Goal: Task Accomplishment & Management: Manage account settings

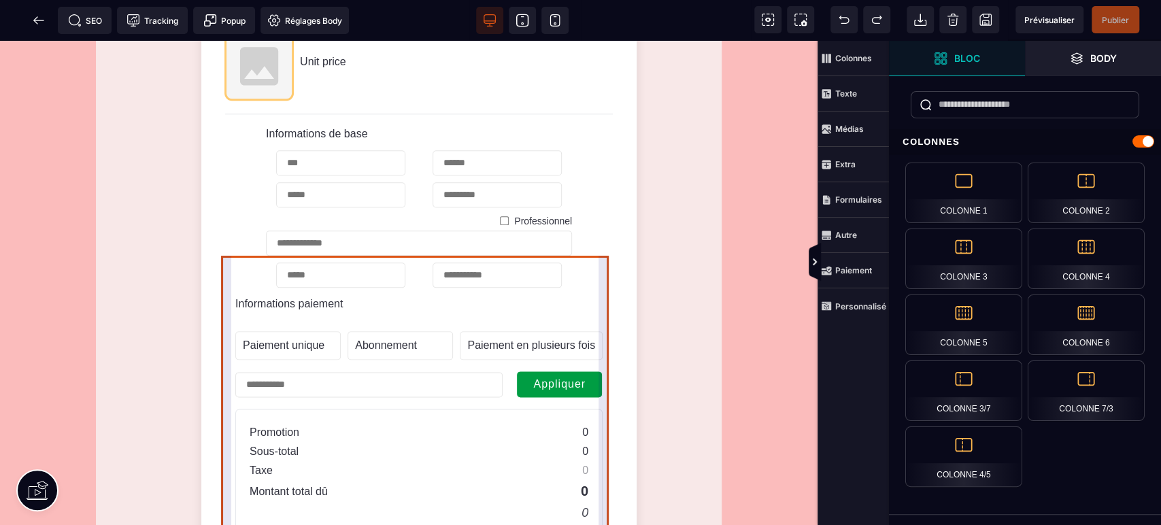
scroll to position [1007, 0]
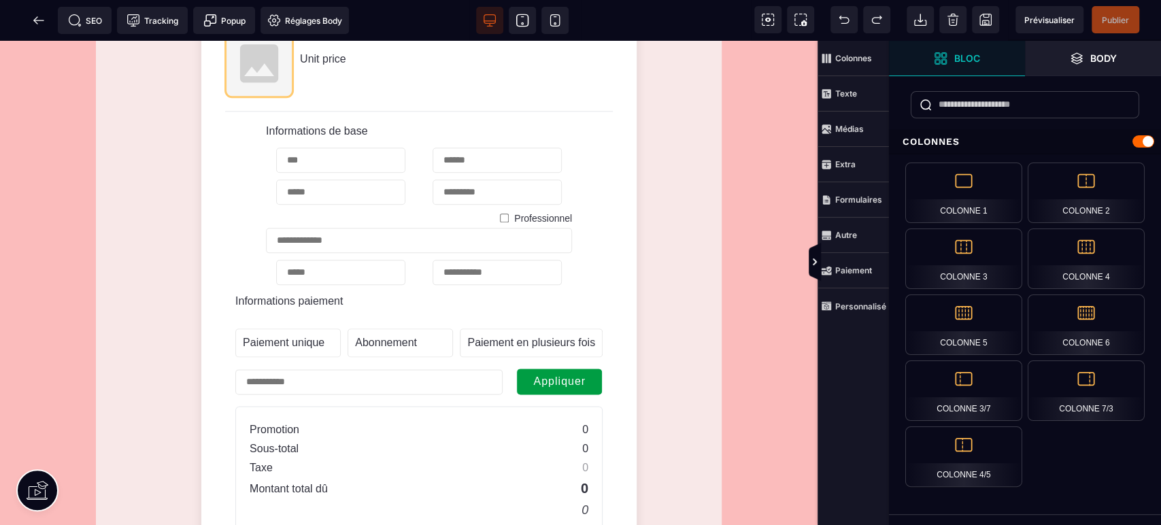
click at [37, 19] on icon at bounding box center [39, 21] width 14 height 14
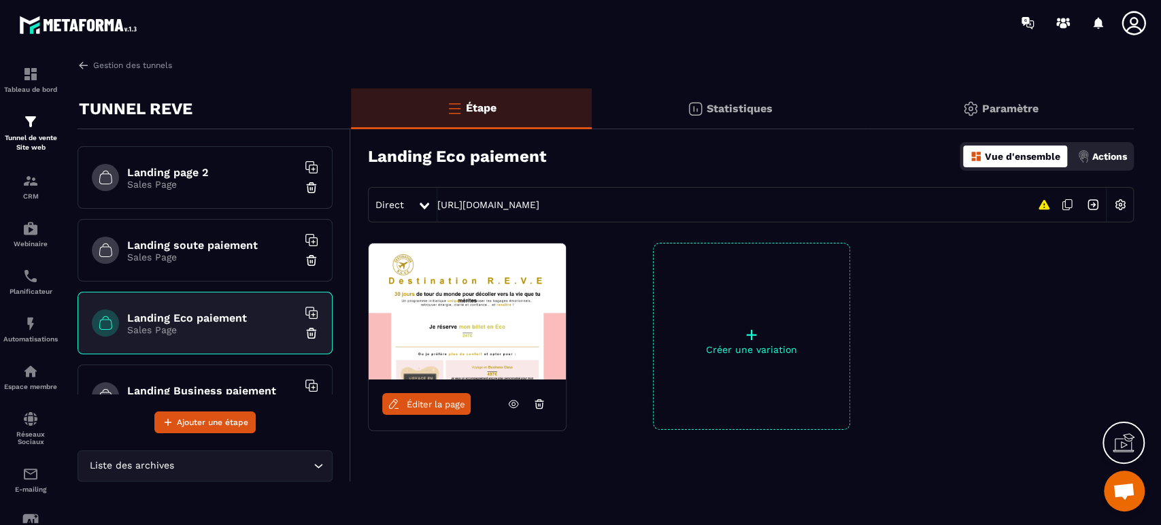
click at [73, 22] on img at bounding box center [80, 24] width 122 height 25
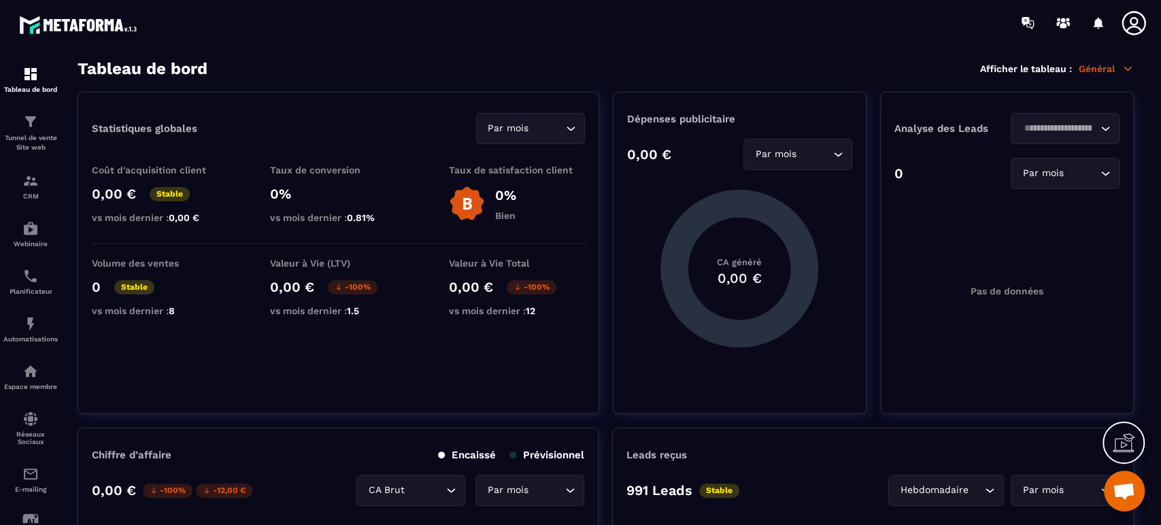
click at [0, 0] on img at bounding box center [0, 0] width 0 height 0
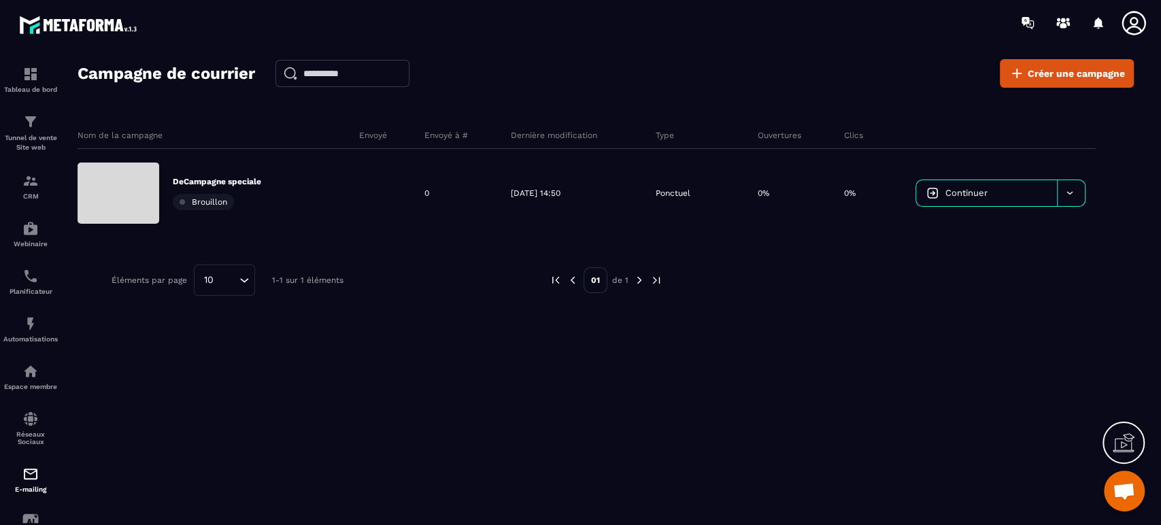
click at [0, 0] on img at bounding box center [0, 0] width 0 height 0
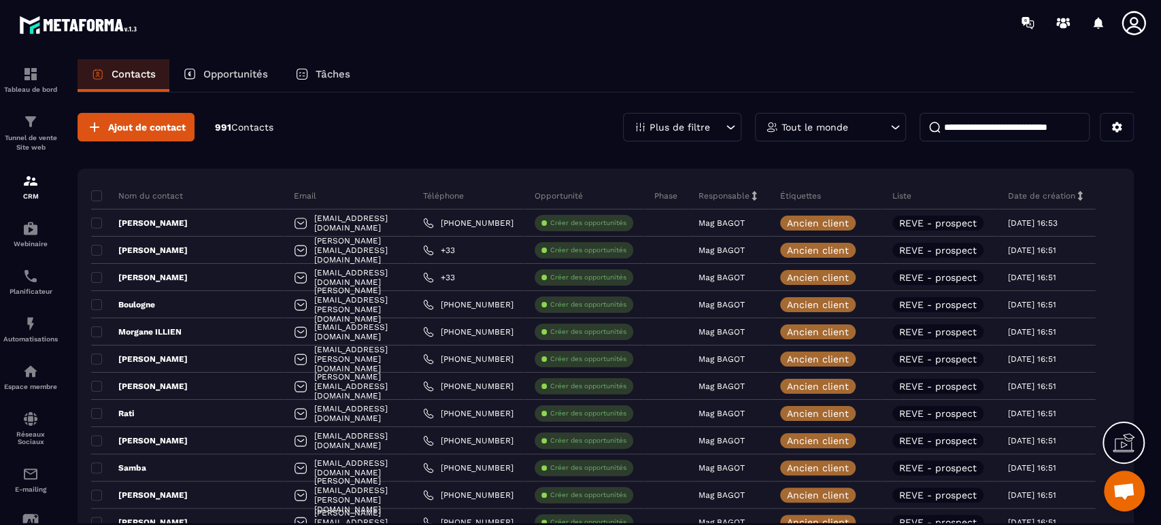
click at [402, 119] on div "Ajout de contact 991 Contacts Plus de filtre Tout le monde" at bounding box center [606, 127] width 1056 height 29
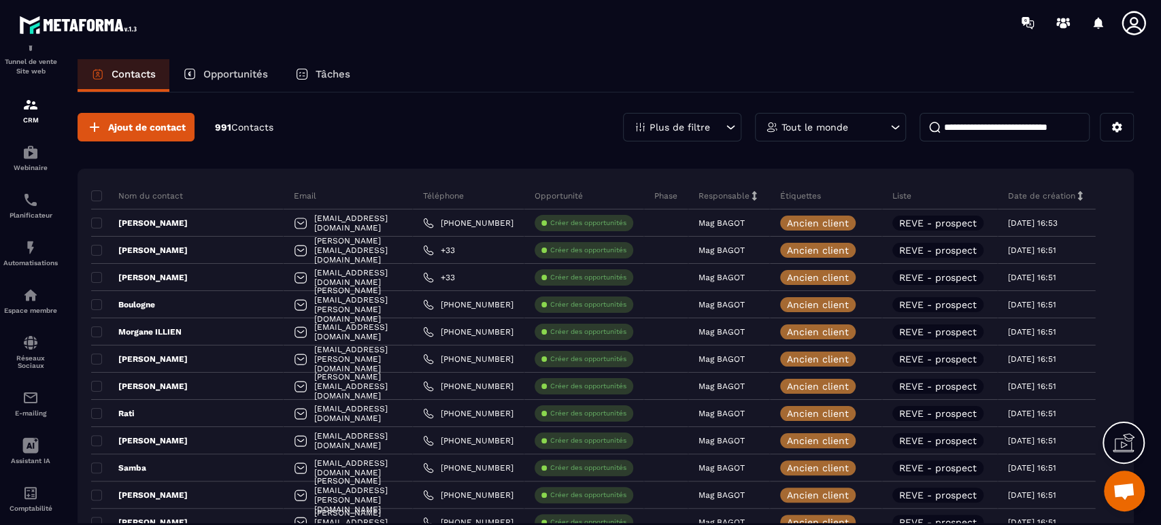
scroll to position [99, 0]
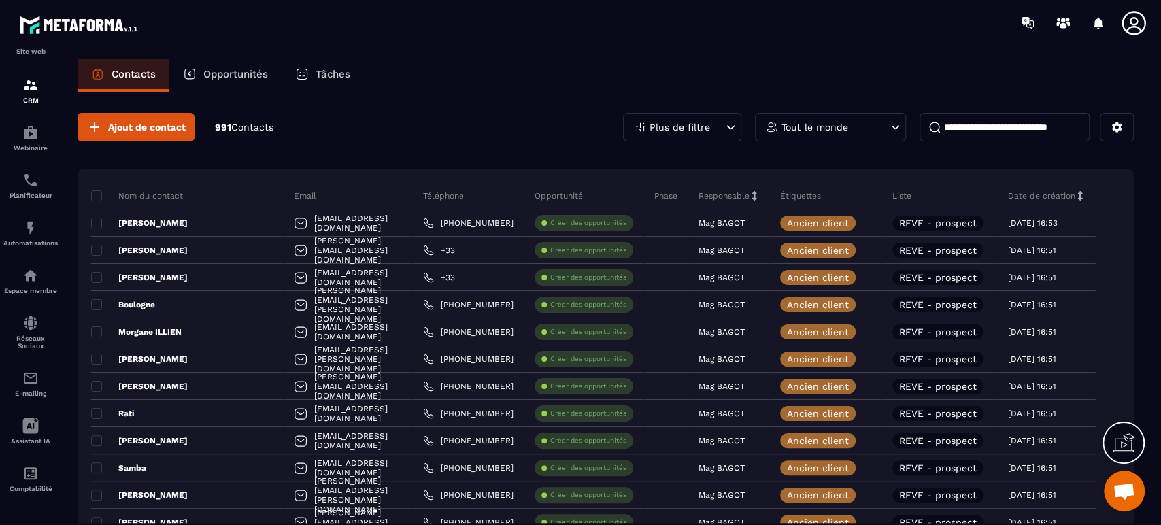
click at [28, 391] on p "E-mailing" at bounding box center [30, 393] width 54 height 7
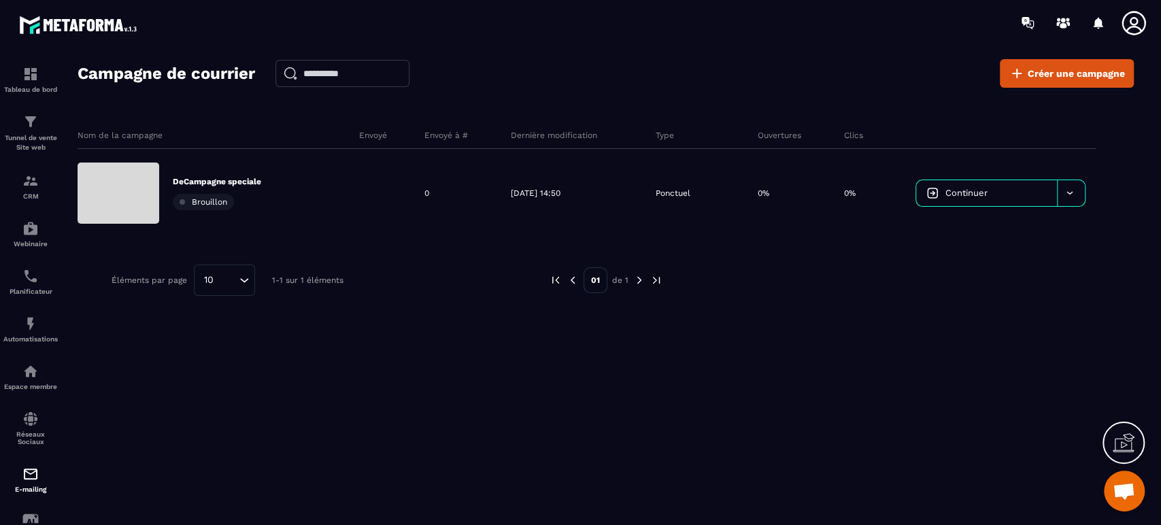
click at [1080, 188] on div at bounding box center [1071, 193] width 28 height 26
click at [209, 178] on p "DeCampagne speciale" at bounding box center [217, 181] width 88 height 11
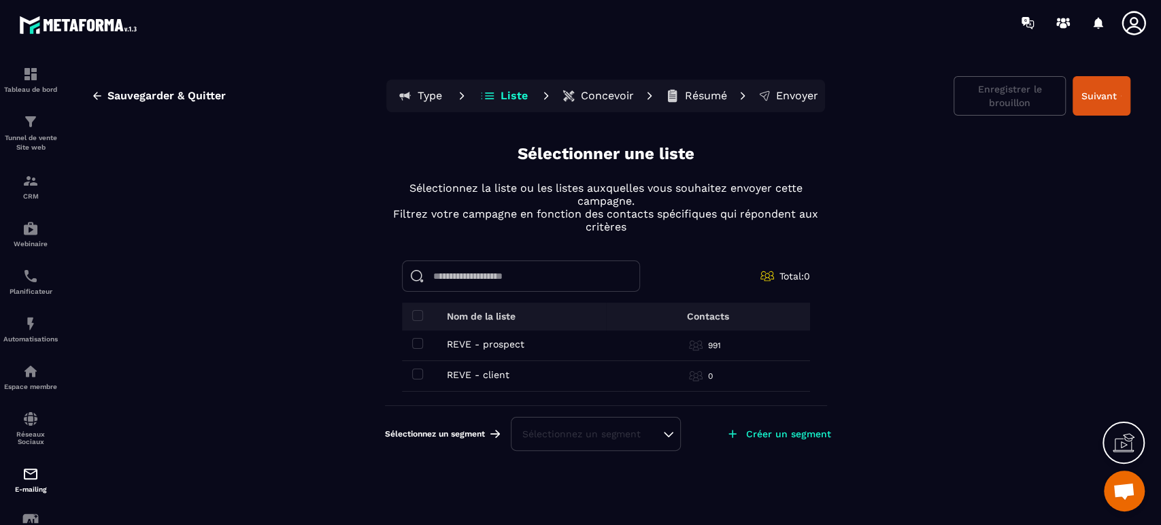
click at [44, 287] on div "Planificateur" at bounding box center [30, 281] width 54 height 27
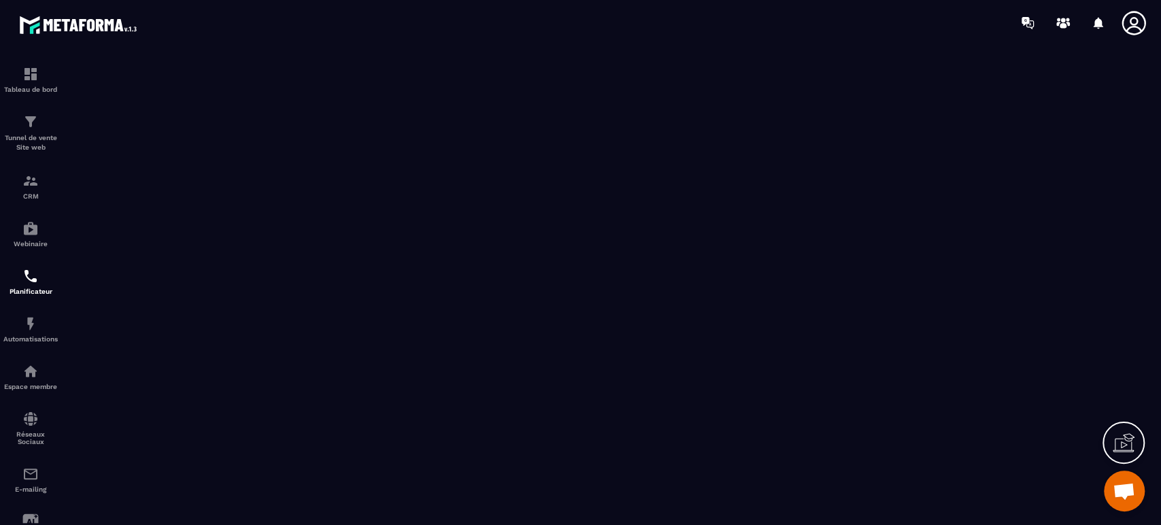
click at [42, 135] on p "Tunnel de vente Site web" at bounding box center [30, 142] width 54 height 19
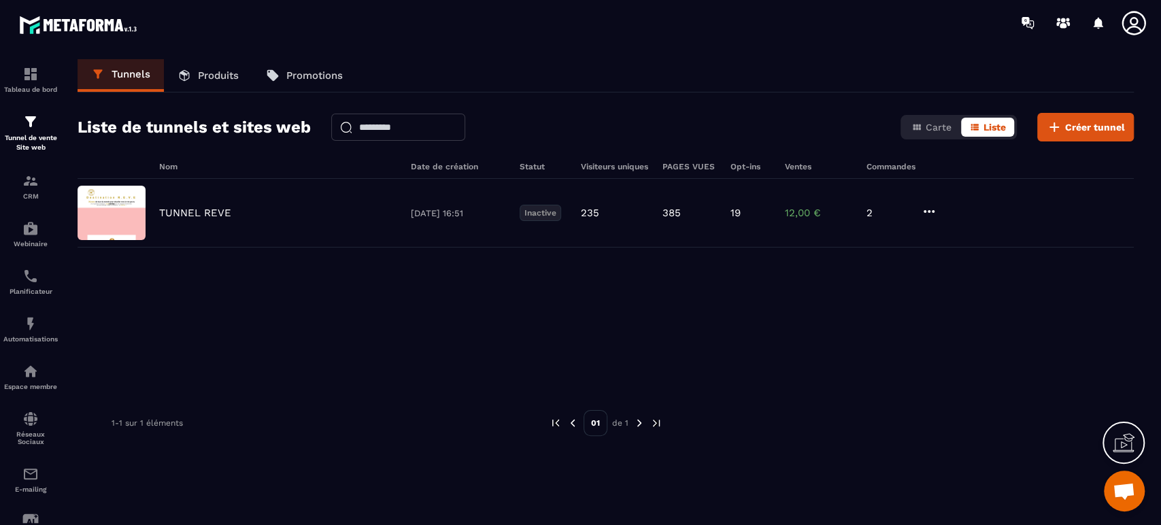
click at [39, 187] on div "CRM" at bounding box center [30, 186] width 54 height 27
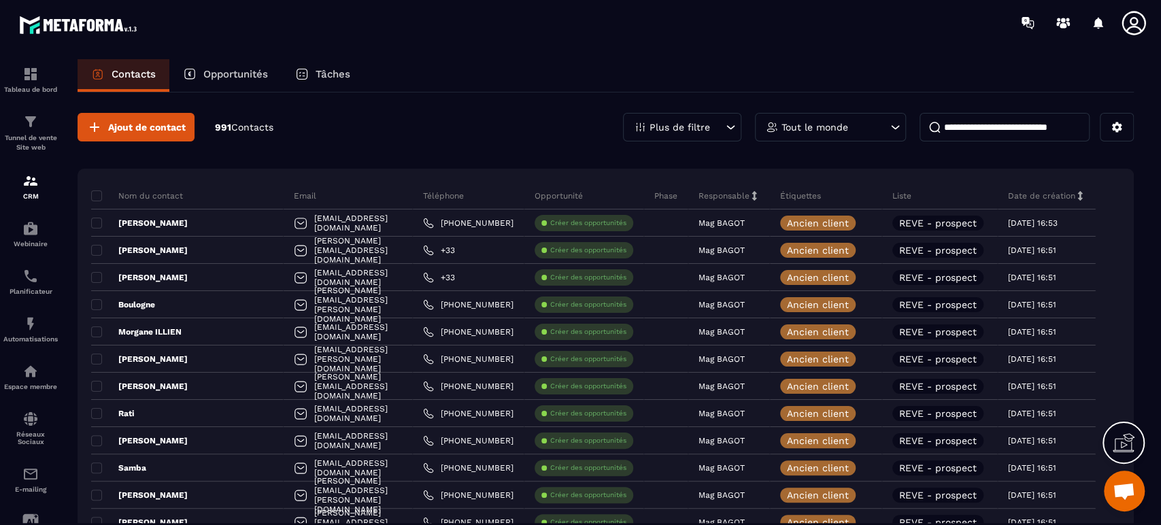
click at [97, 195] on span at bounding box center [96, 195] width 11 height 11
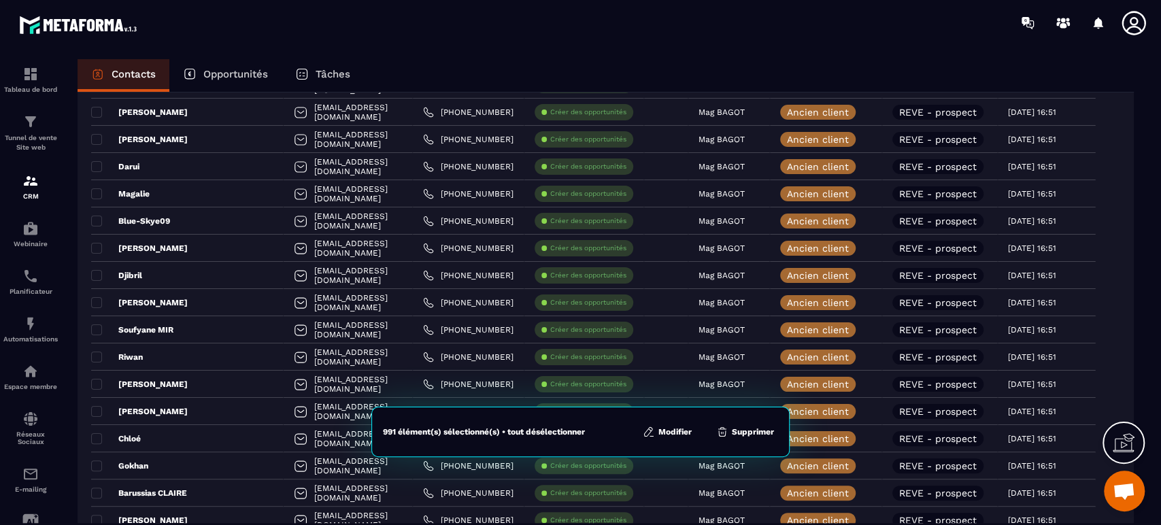
scroll to position [692, 0]
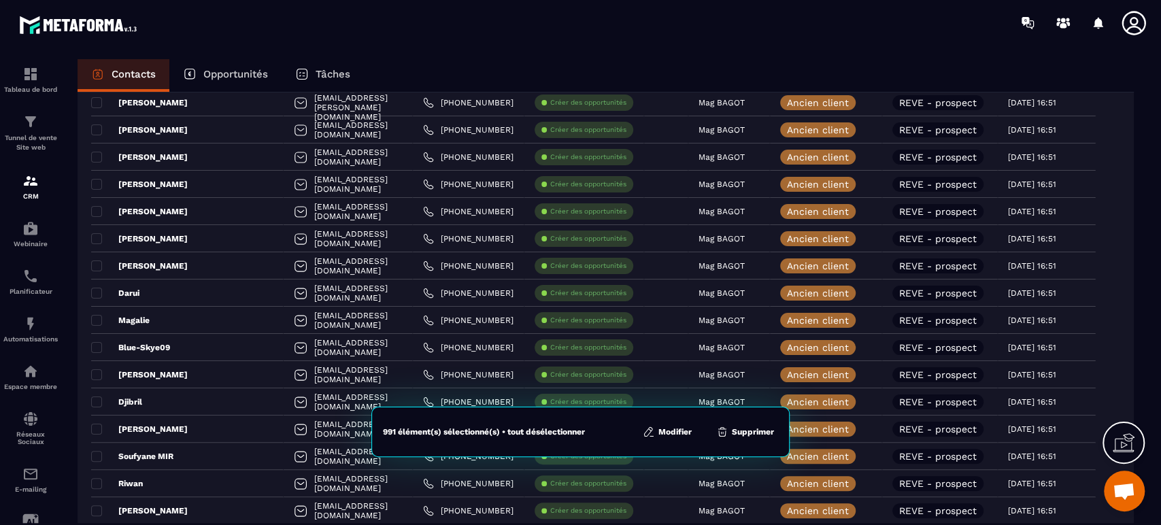
click at [618, 44] on div at bounding box center [660, 23] width 1001 height 46
click at [95, 80] on icon at bounding box center [98, 74] width 14 height 14
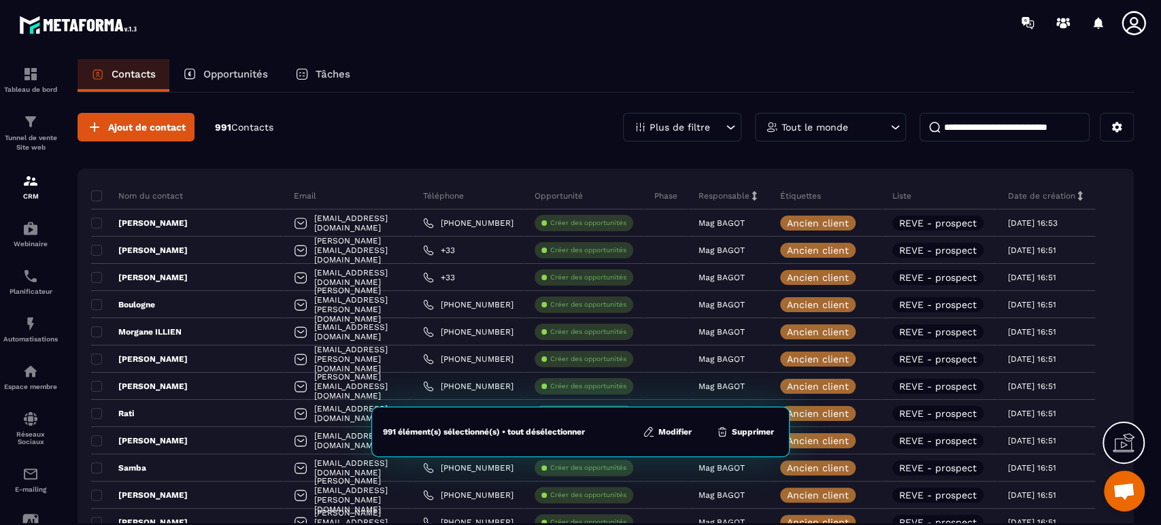
click at [94, 186] on div "Nom du contact" at bounding box center [187, 195] width 192 height 27
click at [98, 200] on span at bounding box center [96, 195] width 11 height 11
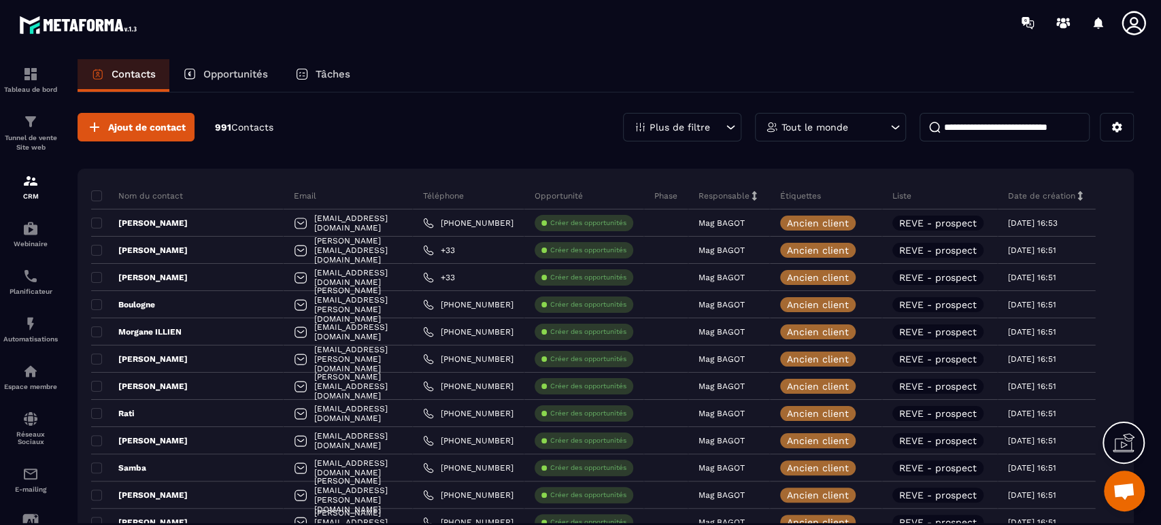
click at [99, 193] on span at bounding box center [96, 195] width 11 height 11
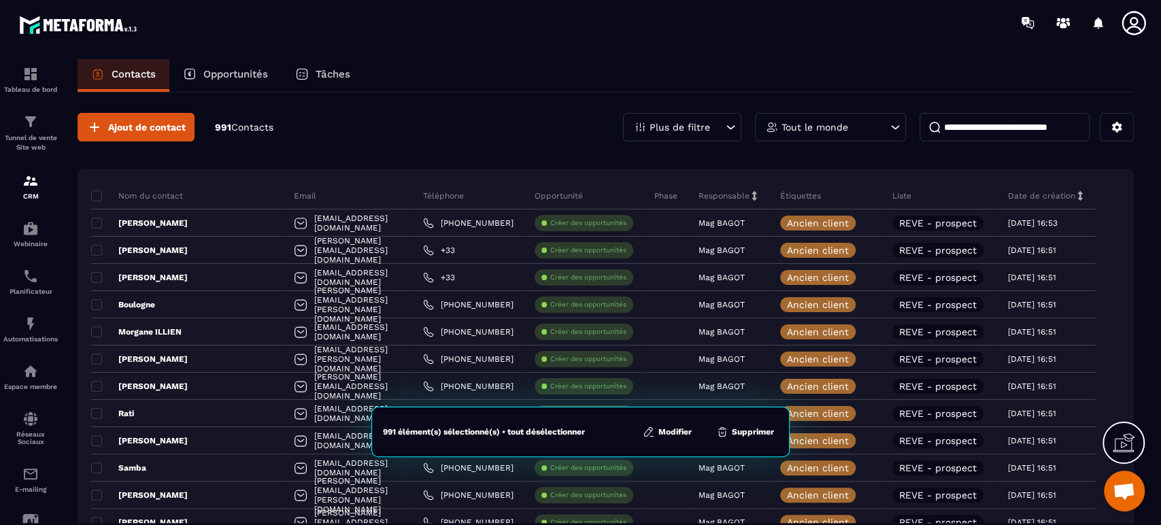
click at [742, 430] on button "Supprimer" at bounding box center [745, 432] width 66 height 14
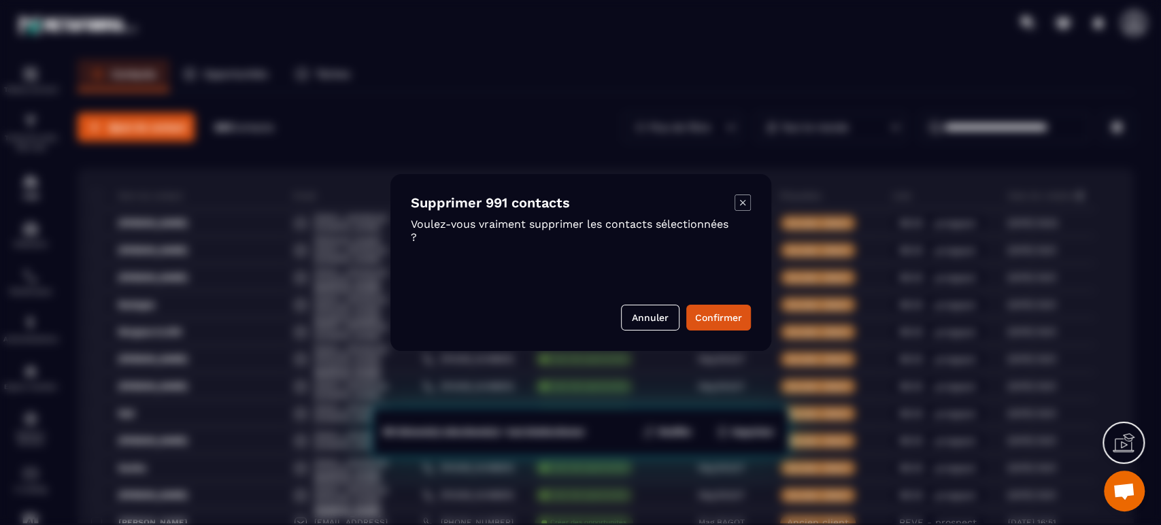
click at [737, 309] on button "Confirmer" at bounding box center [718, 318] width 65 height 26
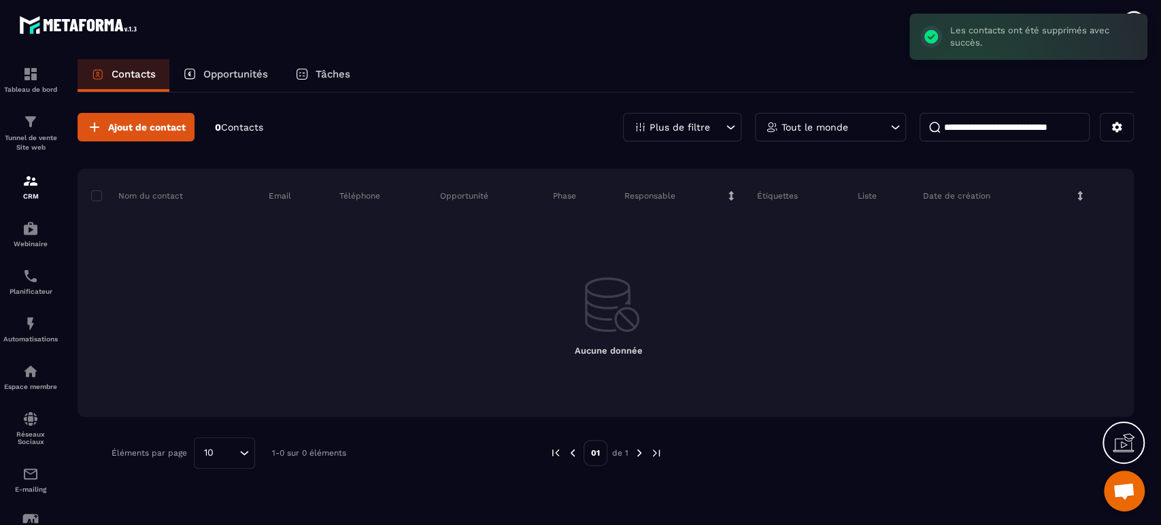
click at [146, 133] on span "Ajout de contact" at bounding box center [147, 127] width 78 height 14
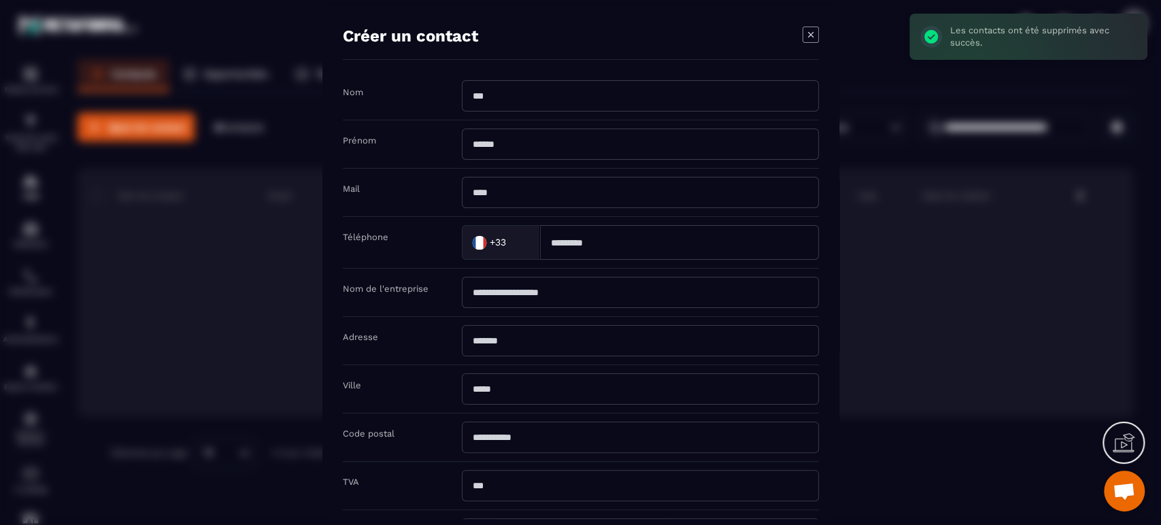
click at [509, 107] on input "Modal window" at bounding box center [640, 95] width 357 height 31
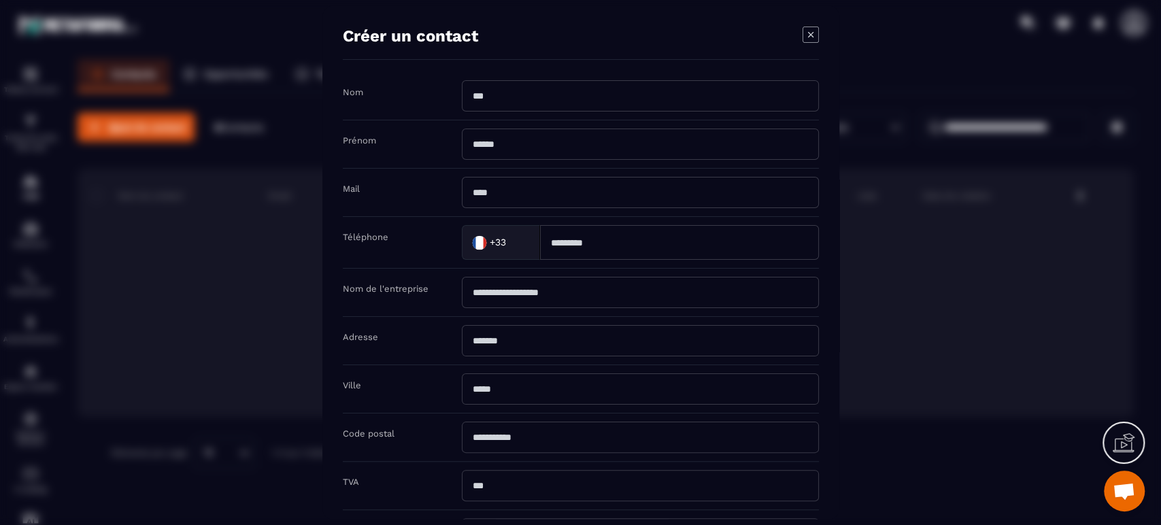
click at [509, 102] on input "Modal window" at bounding box center [640, 95] width 357 height 31
click at [509, 102] on input "*****" at bounding box center [640, 95] width 357 height 31
type input "**********"
click at [546, 144] on input "Modal window" at bounding box center [640, 144] width 357 height 31
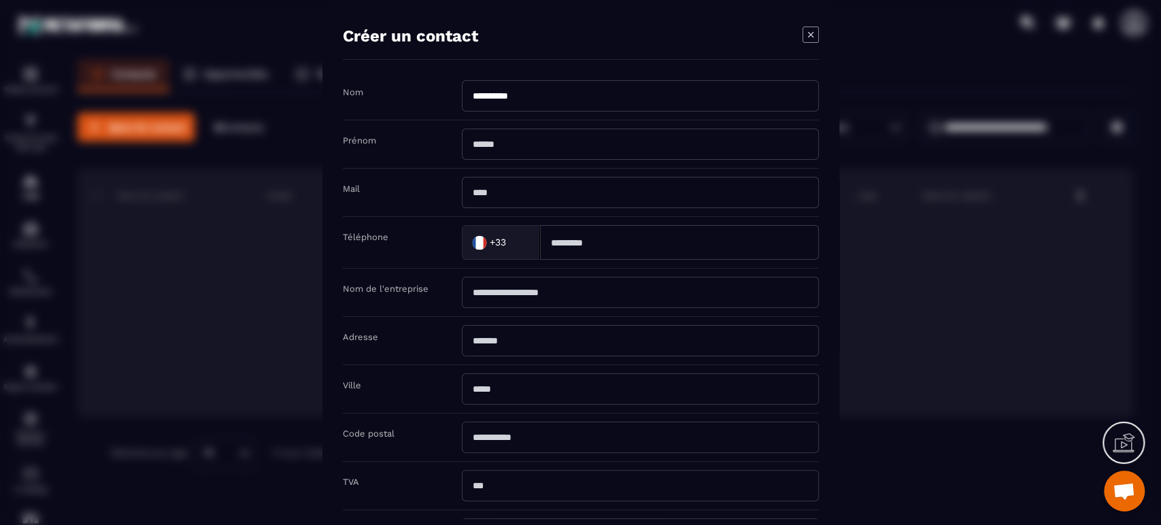
click at [496, 152] on input "Modal window" at bounding box center [640, 144] width 357 height 31
type input "*****"
click at [494, 200] on input "Modal window" at bounding box center [640, 192] width 357 height 31
type input "**********"
click at [613, 246] on input "Modal window" at bounding box center [679, 242] width 279 height 35
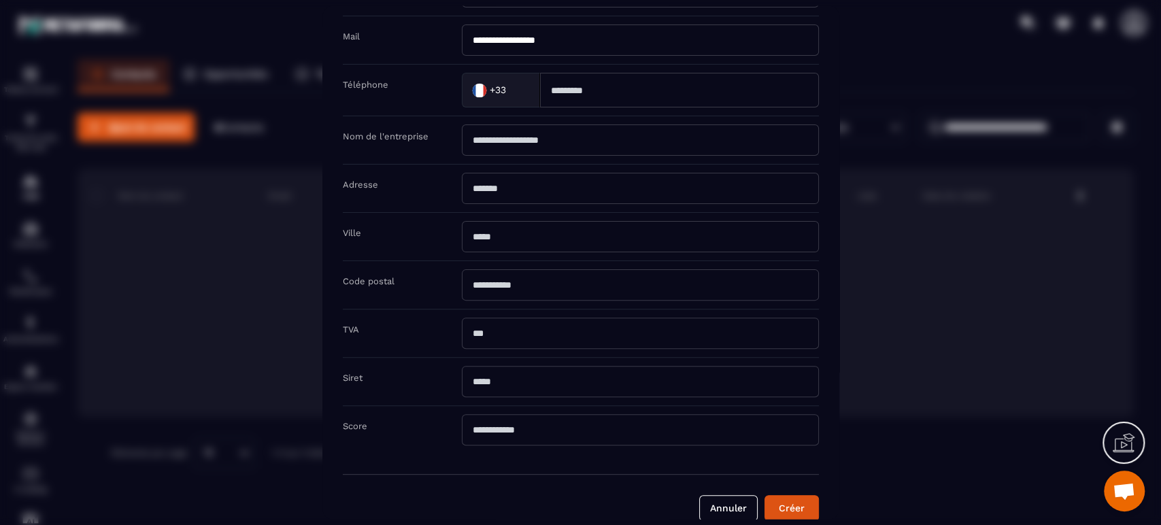
scroll to position [171, 0]
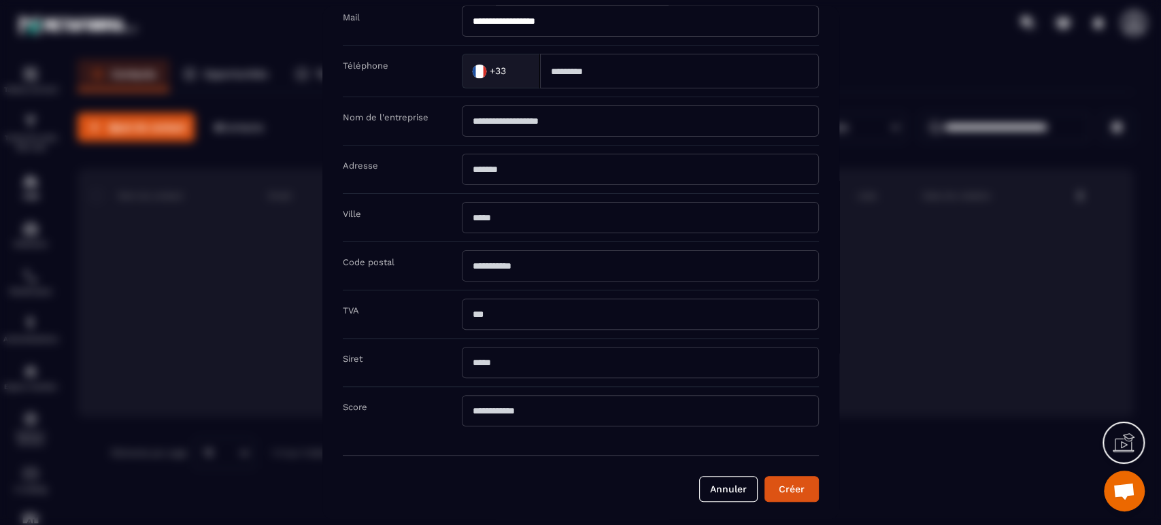
click at [799, 488] on button "Créer" at bounding box center [791, 489] width 54 height 26
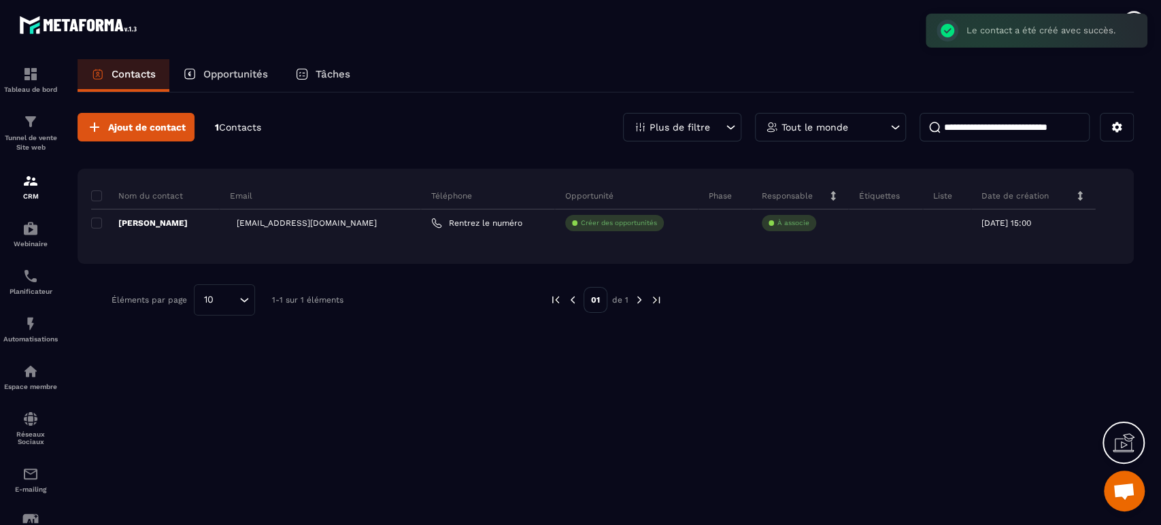
click at [139, 134] on button "Ajout de contact" at bounding box center [136, 127] width 117 height 29
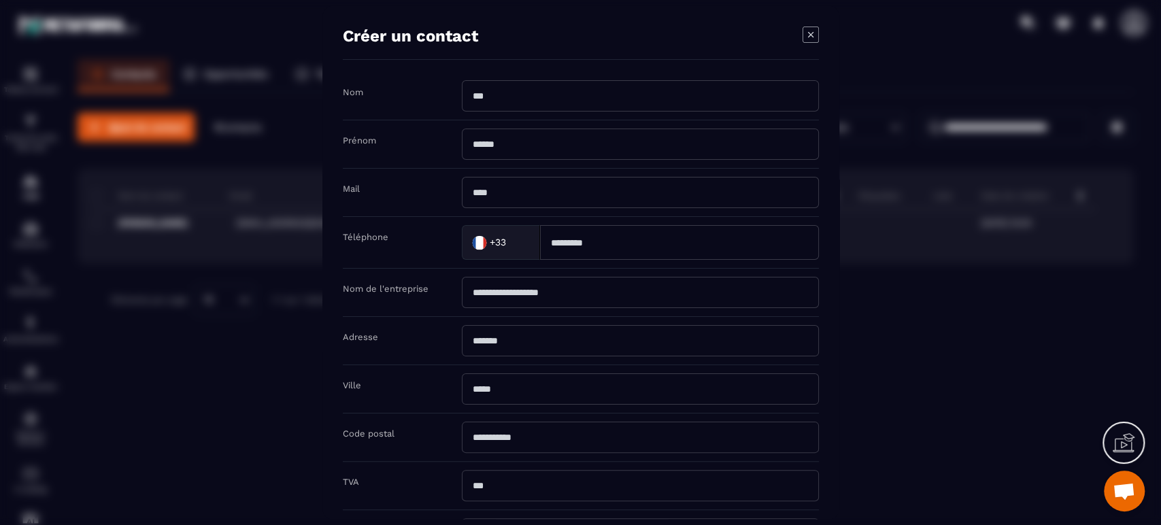
click at [500, 99] on input "Modal window" at bounding box center [640, 95] width 357 height 31
type input "*****"
click at [556, 151] on input "Modal window" at bounding box center [640, 144] width 357 height 31
type input "******"
click at [530, 190] on input "Modal window" at bounding box center [640, 192] width 357 height 31
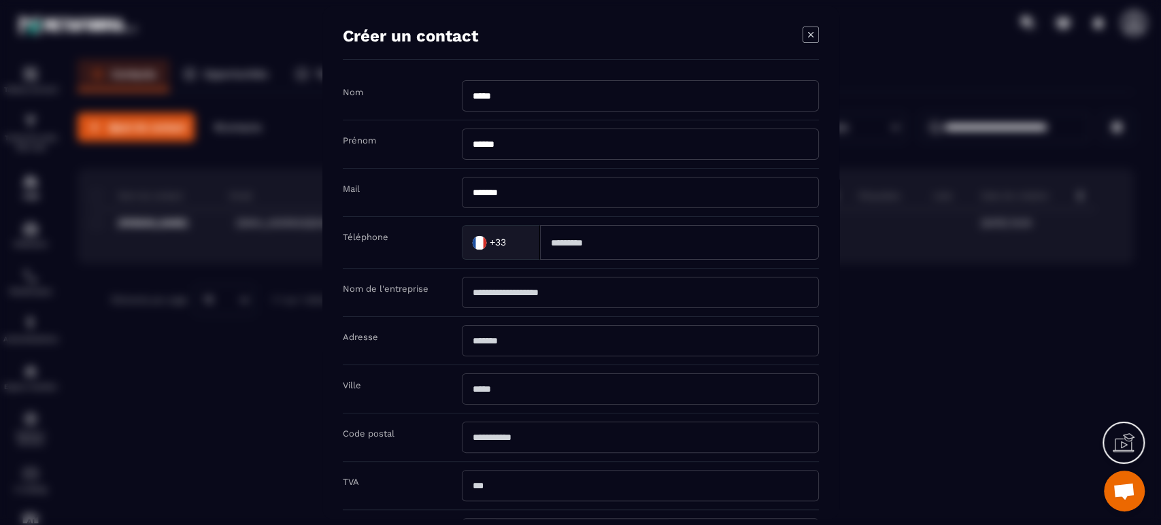
type input "**********"
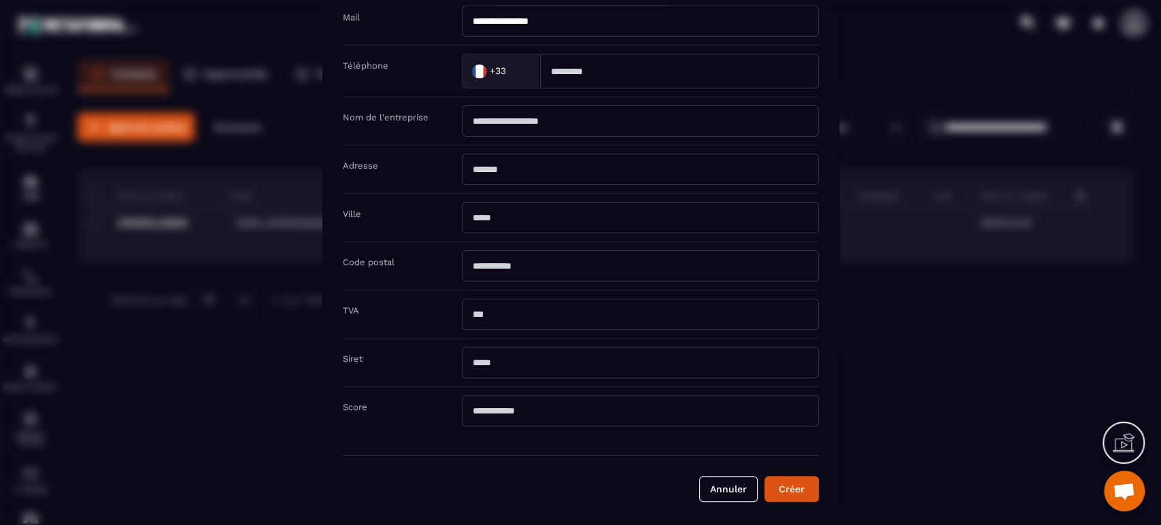
click at [808, 482] on button "Créer" at bounding box center [791, 489] width 54 height 26
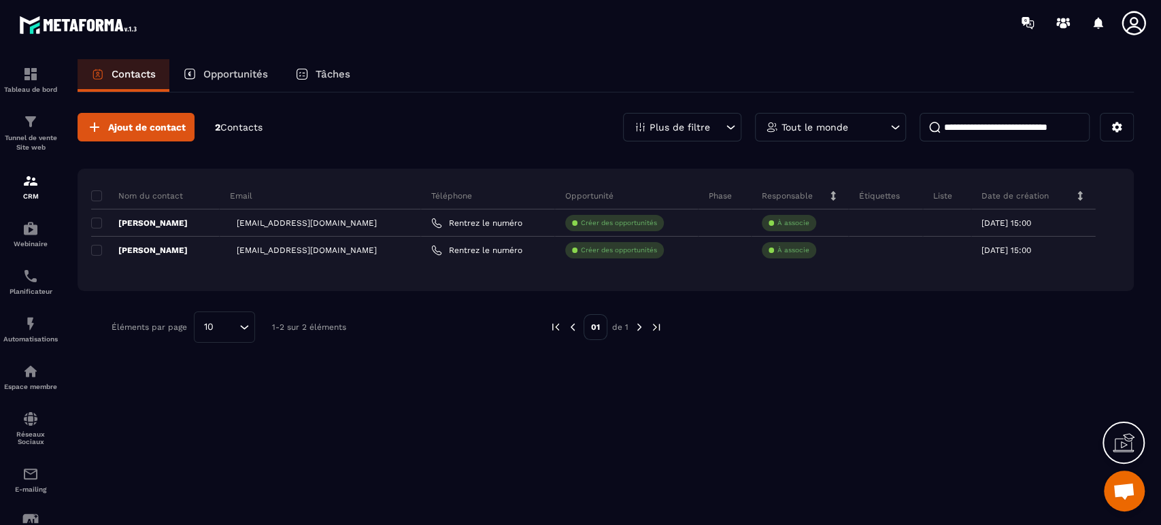
click at [99, 195] on span at bounding box center [96, 195] width 11 height 11
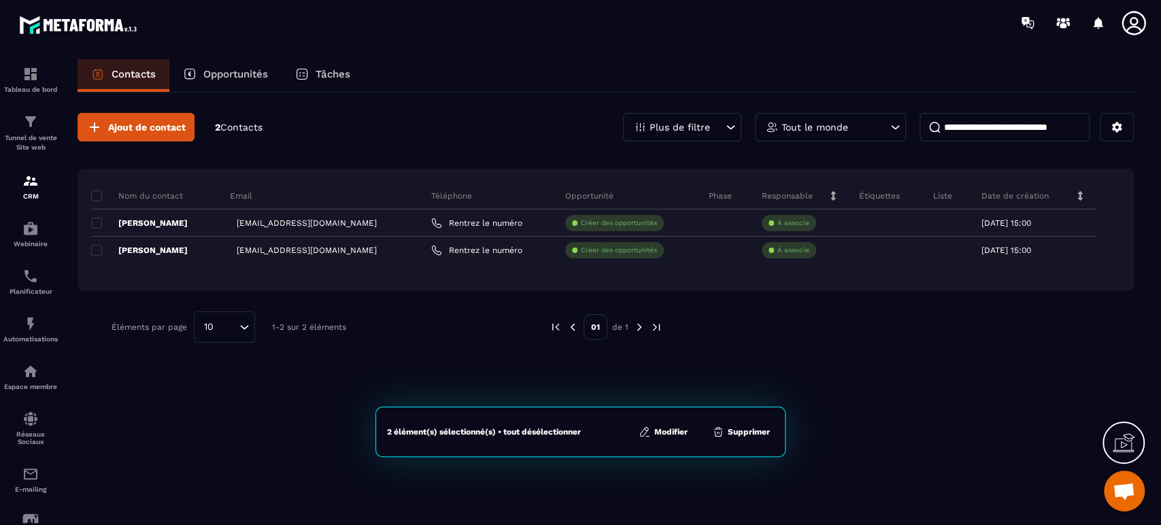
click at [666, 437] on button "Modifier" at bounding box center [663, 432] width 57 height 14
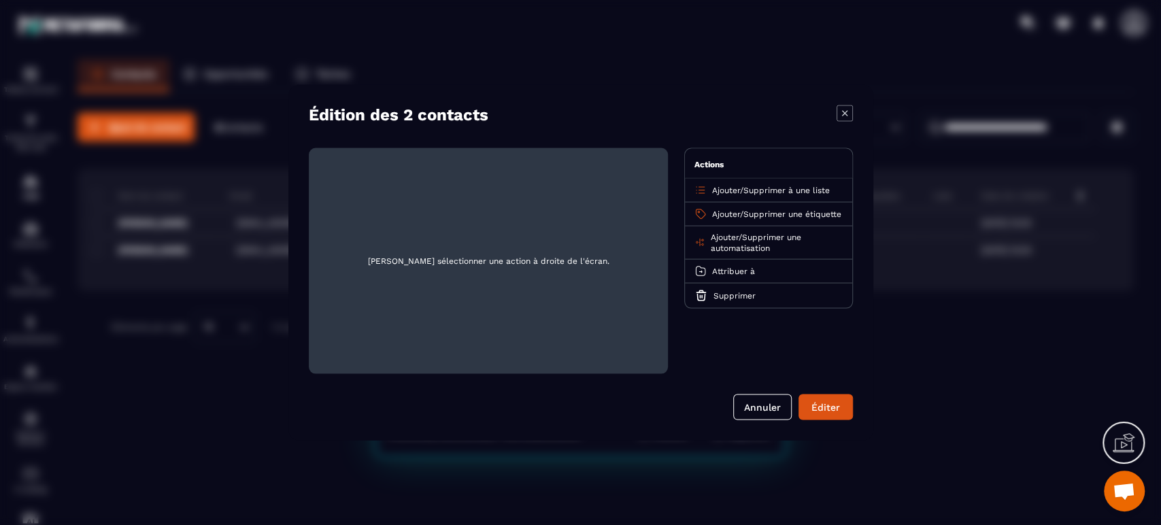
click at [781, 193] on span "Supprimer à une liste" at bounding box center [786, 191] width 86 height 10
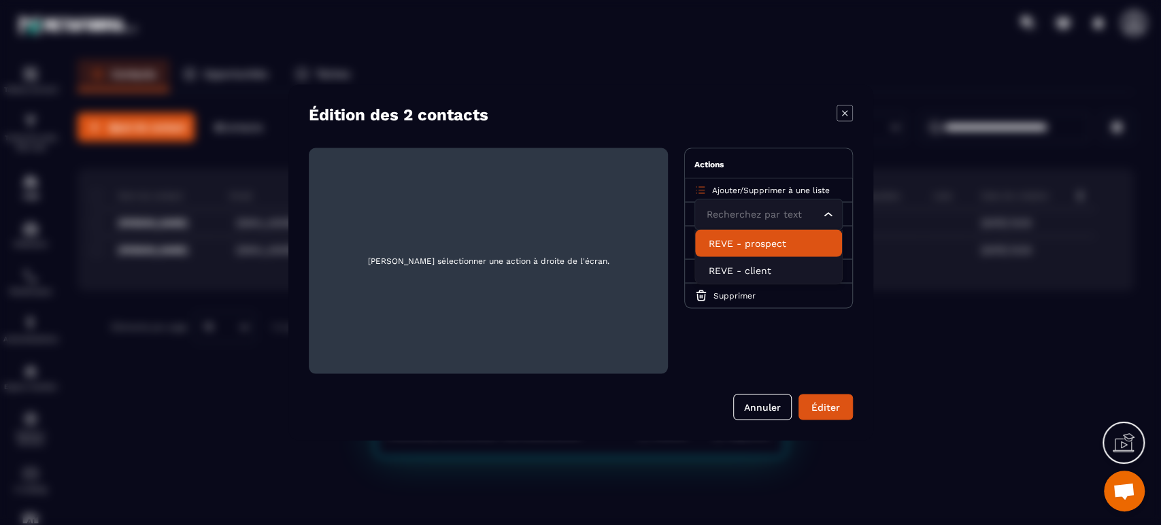
click at [761, 245] on p "REVE - prospect" at bounding box center [769, 244] width 120 height 14
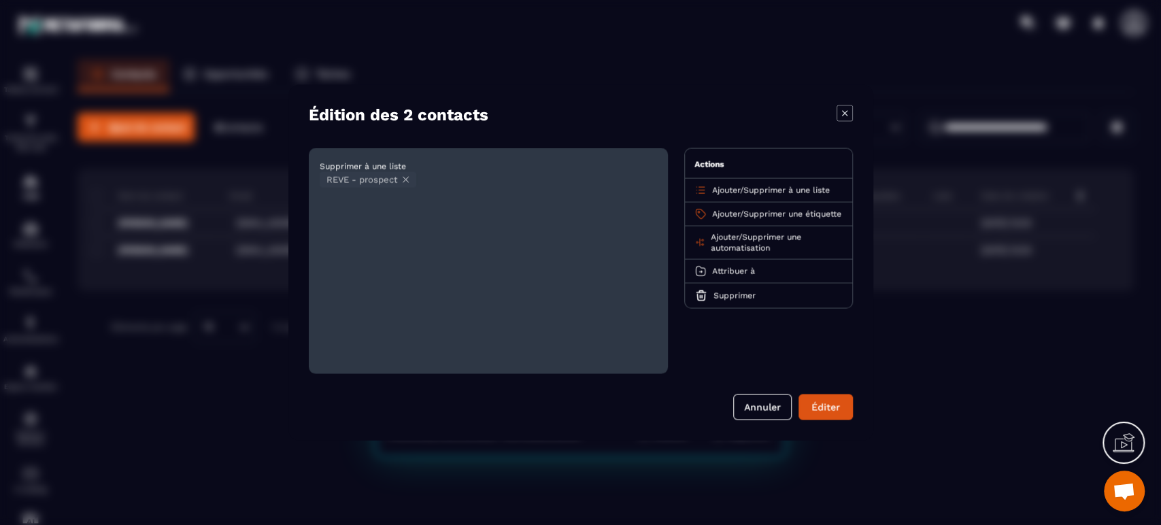
click at [779, 218] on span "Supprimer une étiquette" at bounding box center [792, 214] width 98 height 10
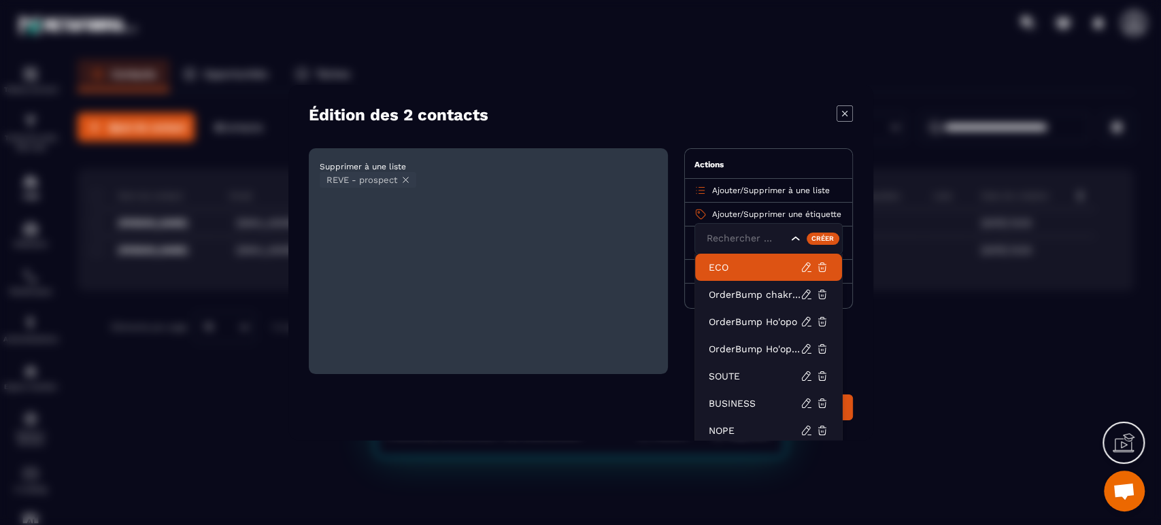
scroll to position [31, 0]
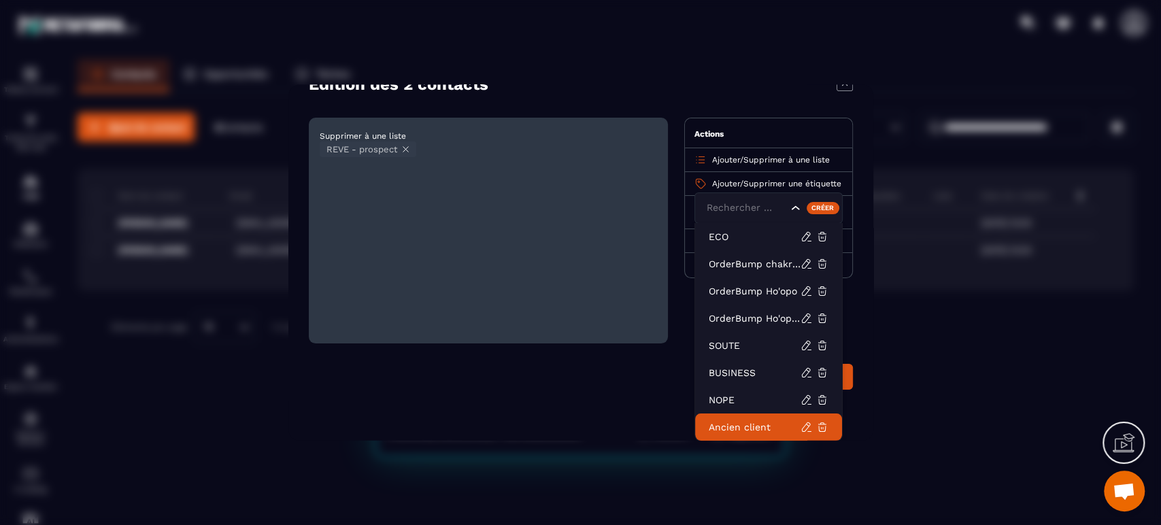
click at [740, 428] on p "Ancien client" at bounding box center [755, 427] width 92 height 14
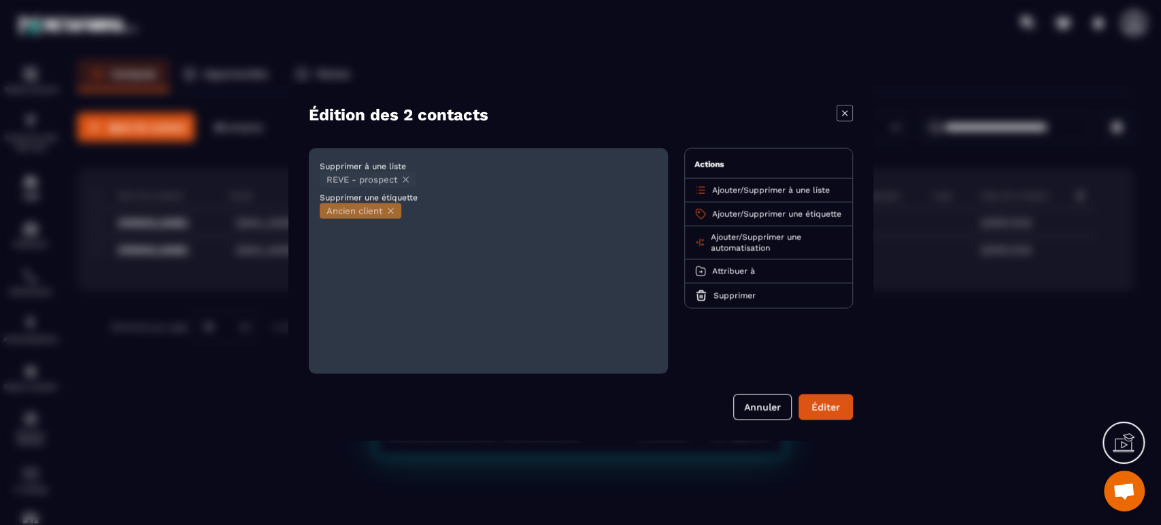
click at [825, 410] on button "Éditer" at bounding box center [825, 407] width 54 height 26
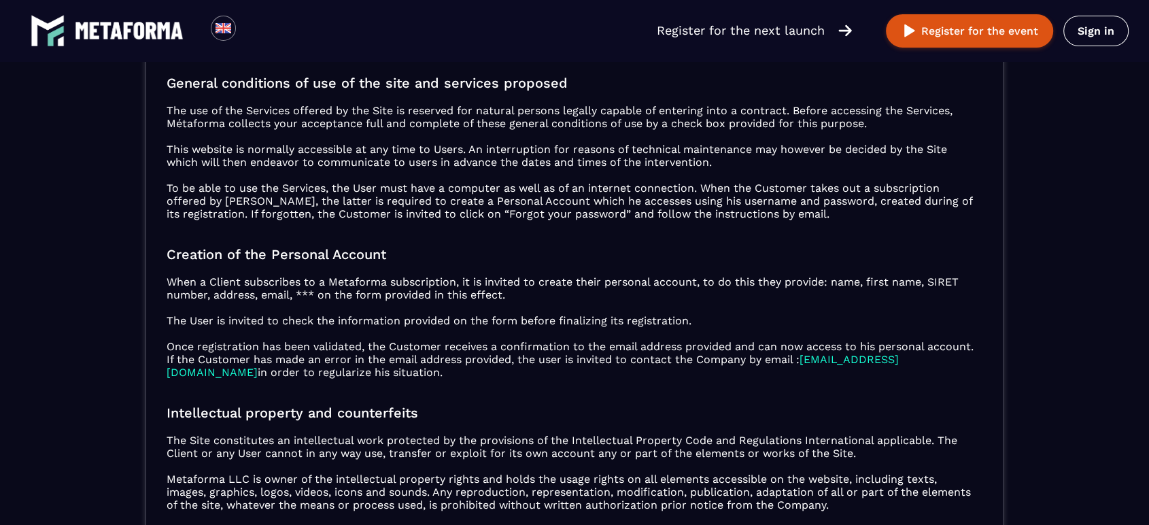
scroll to position [427, 0]
